Goal: Task Accomplishment & Management: Manage account settings

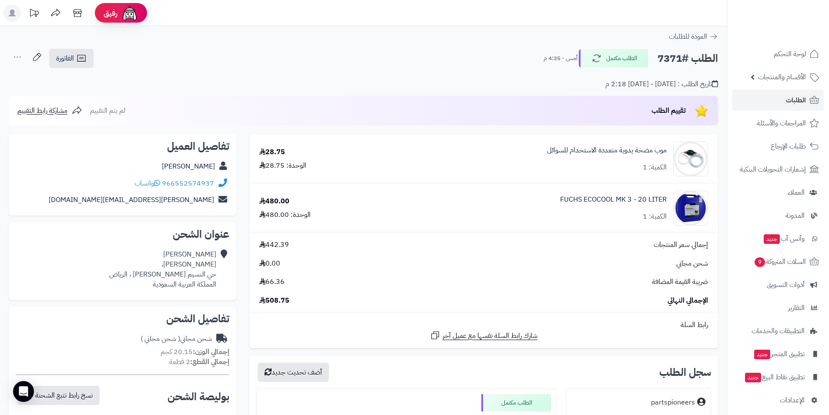
scroll to position [2, 0]
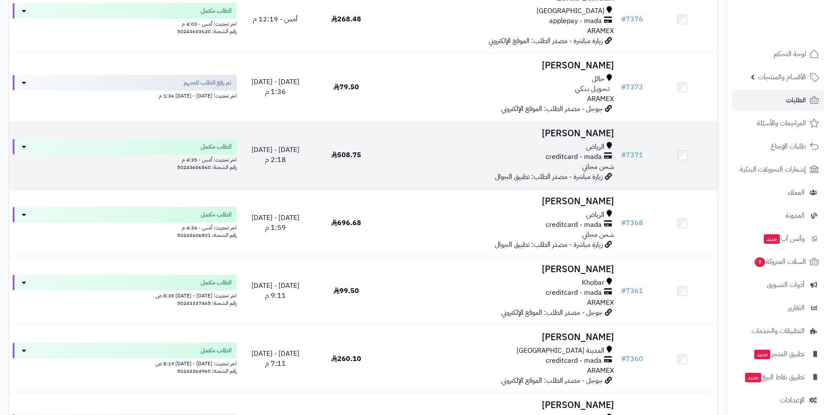
scroll to position [217, 0]
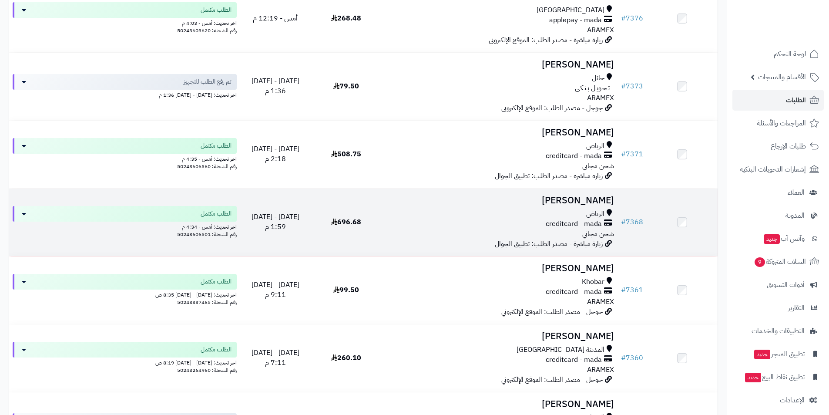
click at [565, 204] on td "حسين الاحمد الرياض creditcard - mada شحن مجاني زيارة مباشرة - مصدر الطلب: تطبيق…" at bounding box center [499, 221] width 236 height 67
click at [577, 200] on h3 "حسين الاحمد" at bounding box center [499, 200] width 229 height 10
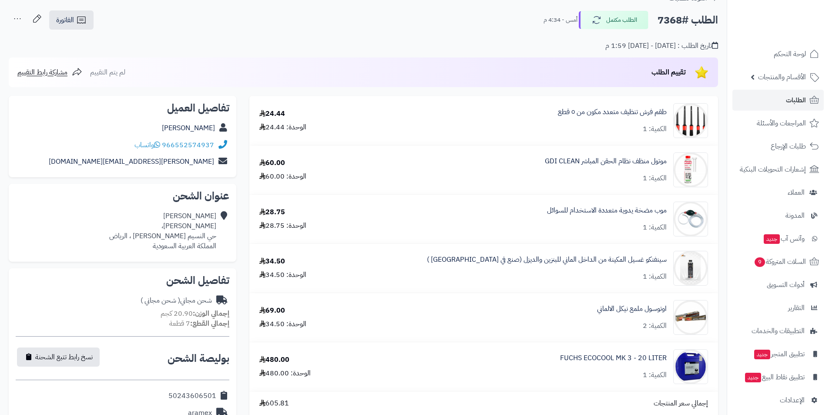
scroll to position [43, 0]
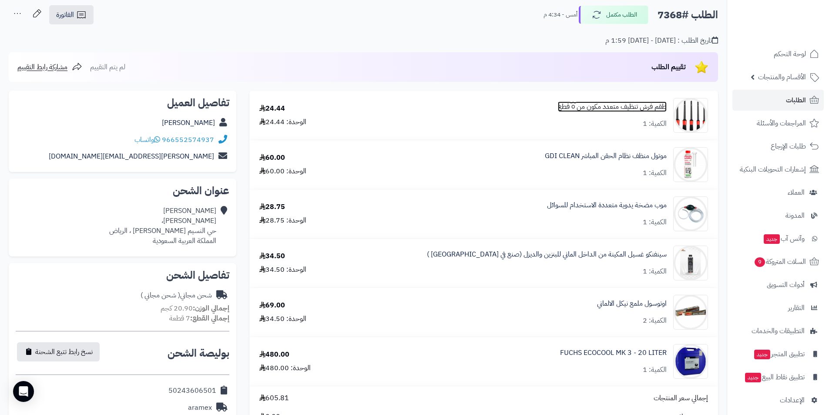
click at [589, 110] on link "طقم فرش تنظيف متعدد مكون من ٥ قطع" at bounding box center [612, 107] width 109 height 10
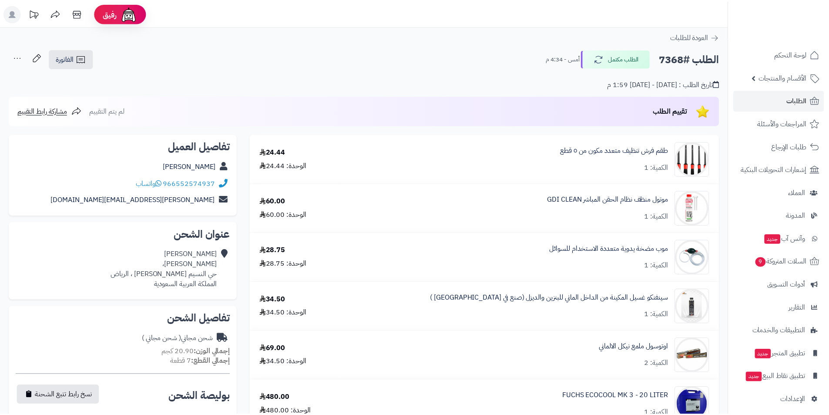
scroll to position [43, 0]
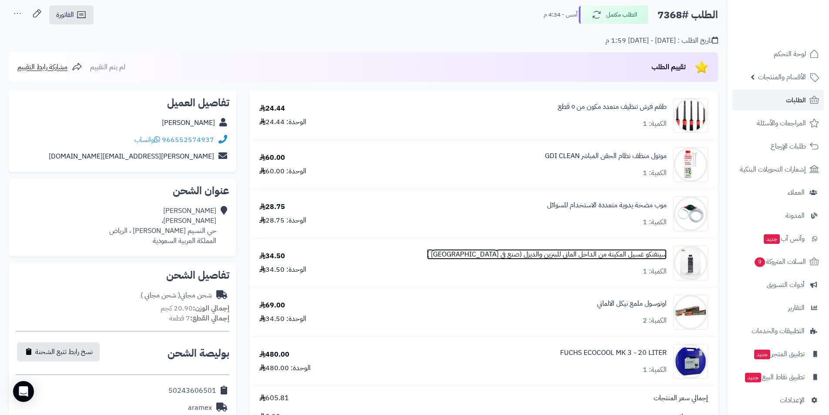
click at [591, 256] on link "سينفنكو غسيل المكينة من الداخل الماني للبنزين والديزل (صنع في [GEOGRAPHIC_DATA]…" at bounding box center [547, 254] width 240 height 10
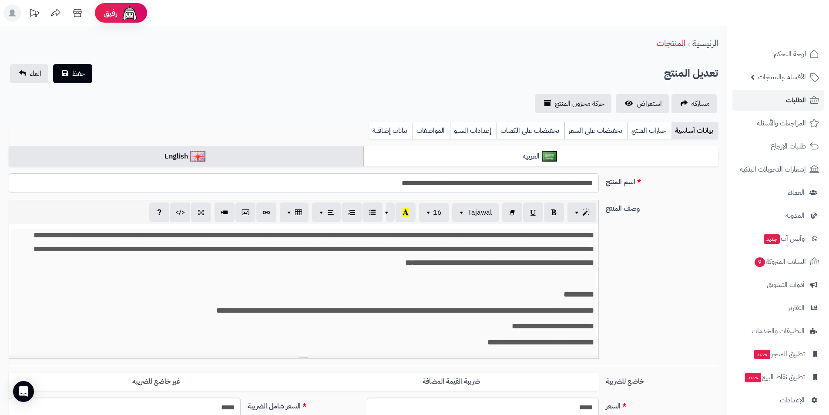
scroll to position [28, 0]
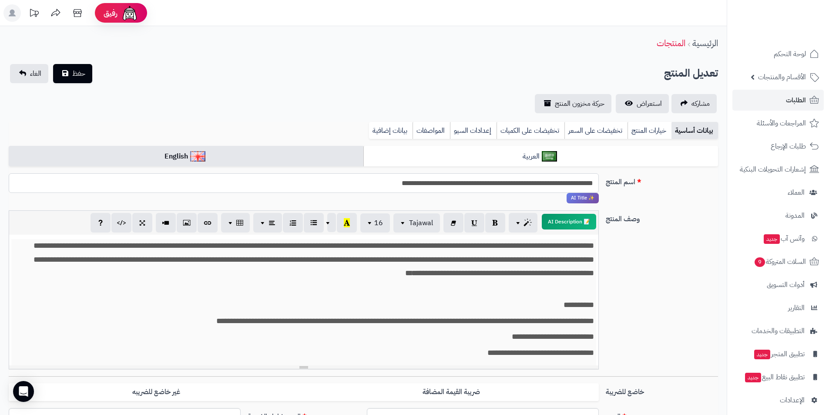
drag, startPoint x: 316, startPoint y: 183, endPoint x: 342, endPoint y: 187, distance: 25.9
click at [342, 187] on input "**********" at bounding box center [304, 183] width 590 height 20
drag, startPoint x: 316, startPoint y: 184, endPoint x: 500, endPoint y: 181, distance: 184.0
click at [501, 181] on input "**********" at bounding box center [304, 183] width 590 height 20
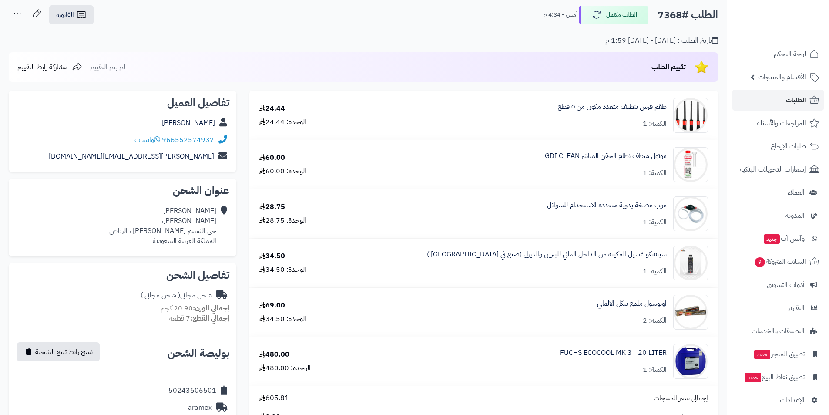
scroll to position [43, 0]
drag, startPoint x: 174, startPoint y: 126, endPoint x: 216, endPoint y: 124, distance: 42.3
click at [216, 124] on div "[PERSON_NAME]" at bounding box center [123, 122] width 214 height 17
copy link "[PERSON_NAME]"
